Goal: Information Seeking & Learning: Learn about a topic

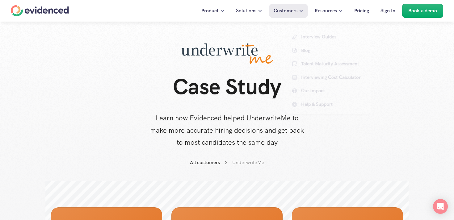
scroll to position [1590, 0]
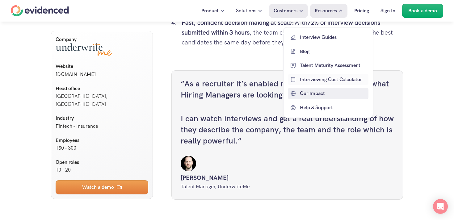
click at [313, 92] on p "Our Impact" at bounding box center [333, 94] width 67 height 8
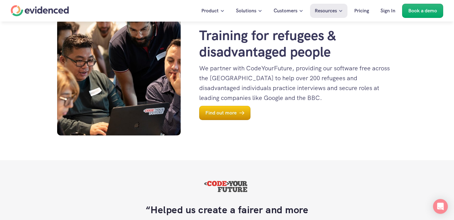
scroll to position [636, 0]
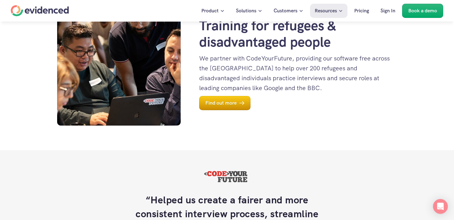
click at [40, 9] on div "Home" at bounding box center [40, 10] width 58 height 11
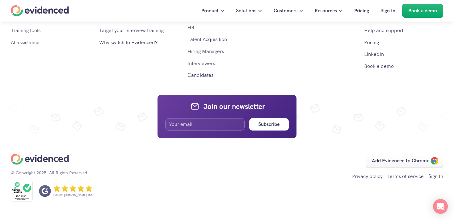
scroll to position [3864, 0]
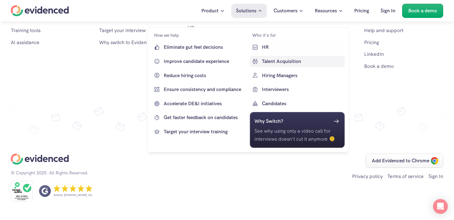
click at [274, 61] on p "Talent Acquisition" at bounding box center [301, 61] width 81 height 8
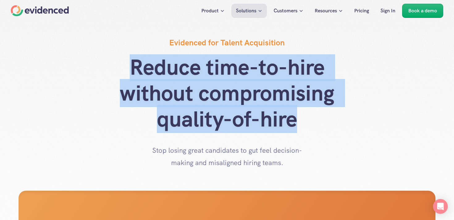
drag, startPoint x: 132, startPoint y: 65, endPoint x: 327, endPoint y: 131, distance: 205.7
click at [327, 131] on h1 "Reduce time-to-hire without compromising quality-of-hire" at bounding box center [226, 93] width 247 height 78
copy h1 "Reduce time-to-hire without compromising quality-of-hire"
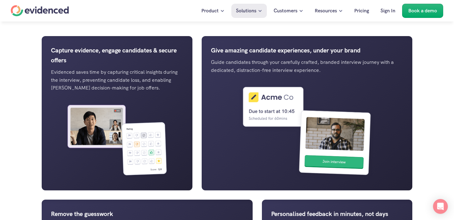
scroll to position [533, 0]
